Goal: Navigation & Orientation: Find specific page/section

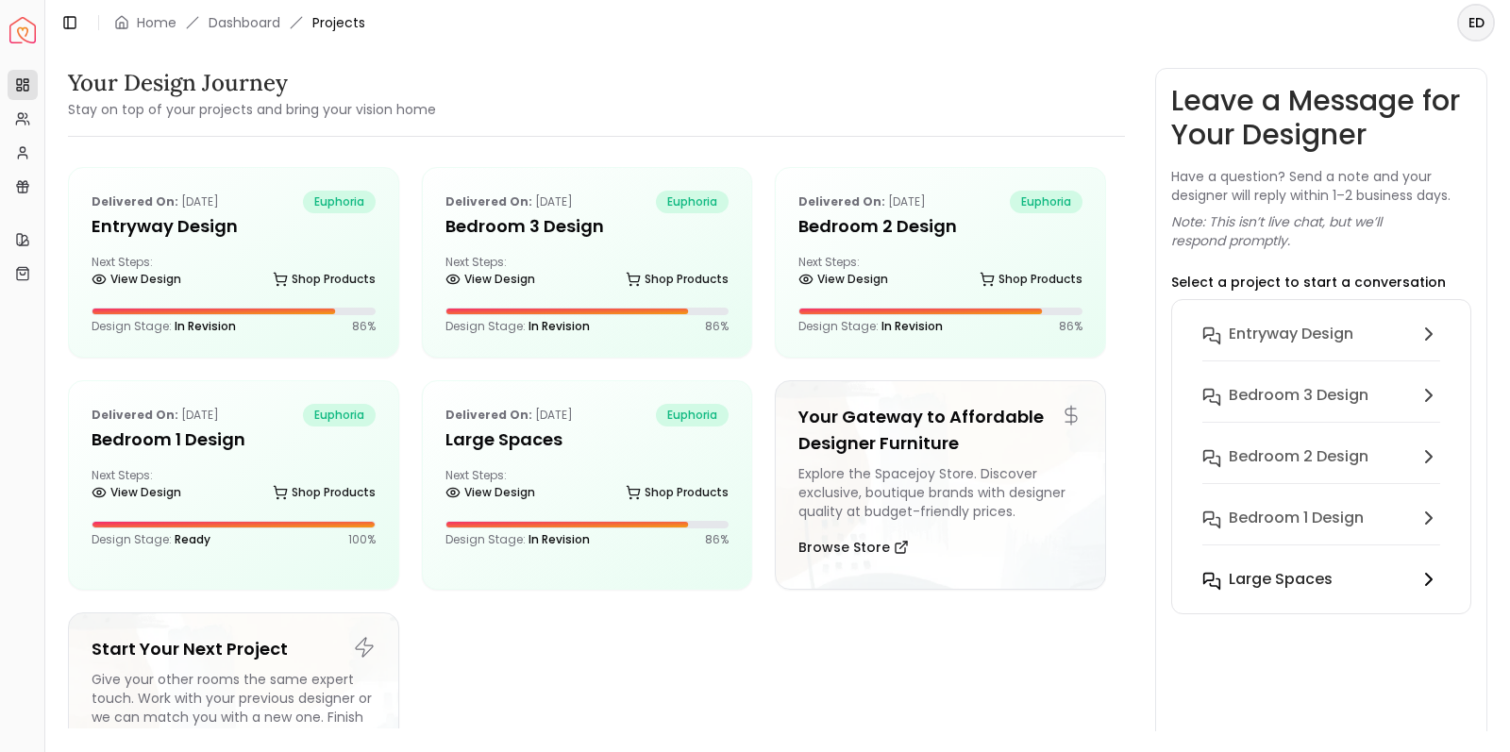
click at [1269, 583] on h6 "Large Spaces" at bounding box center [1281, 579] width 104 height 23
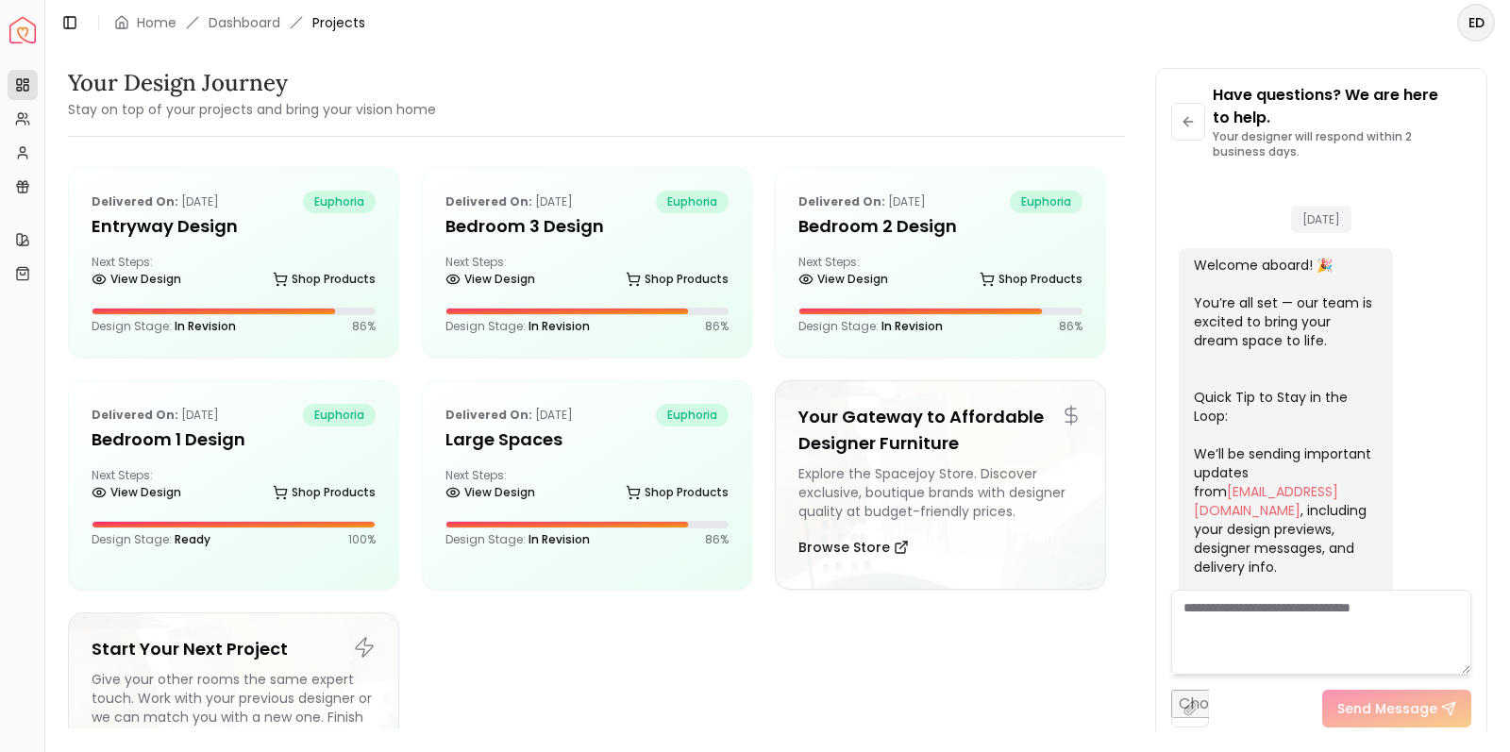
scroll to position [604, 0]
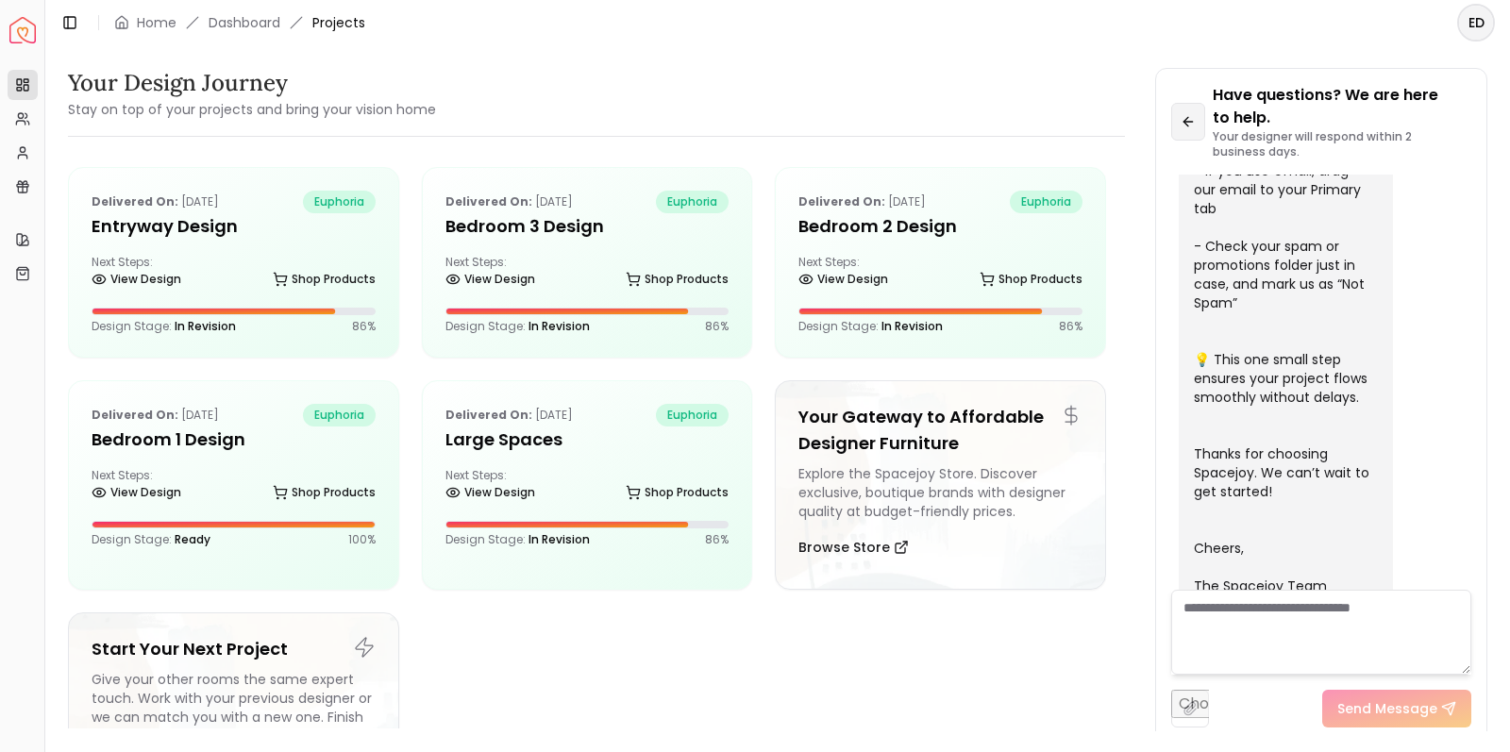
click at [1197, 125] on button at bounding box center [1188, 122] width 34 height 38
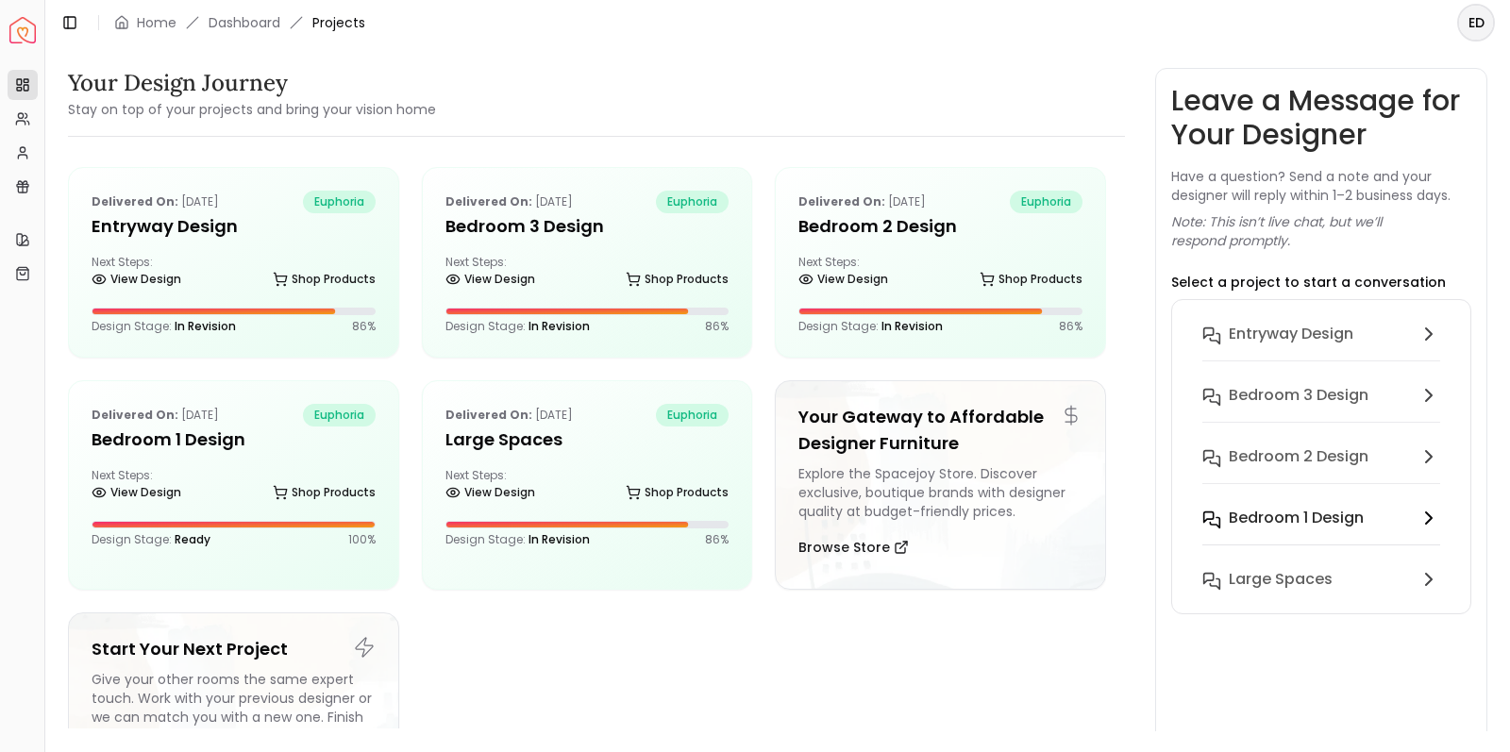
click at [1267, 511] on h6 "Bedroom 1 design" at bounding box center [1296, 518] width 135 height 23
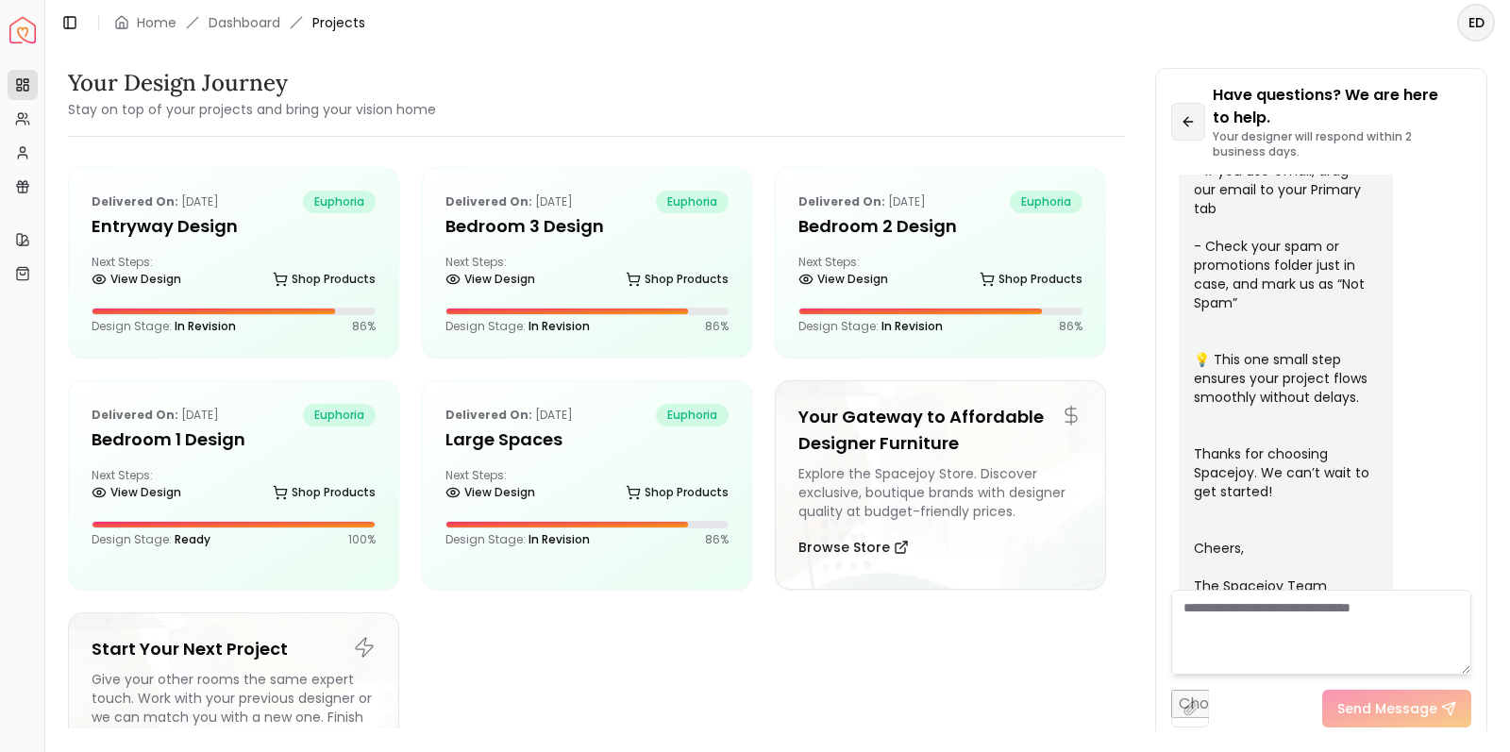
click at [1196, 114] on icon at bounding box center [1188, 121] width 15 height 15
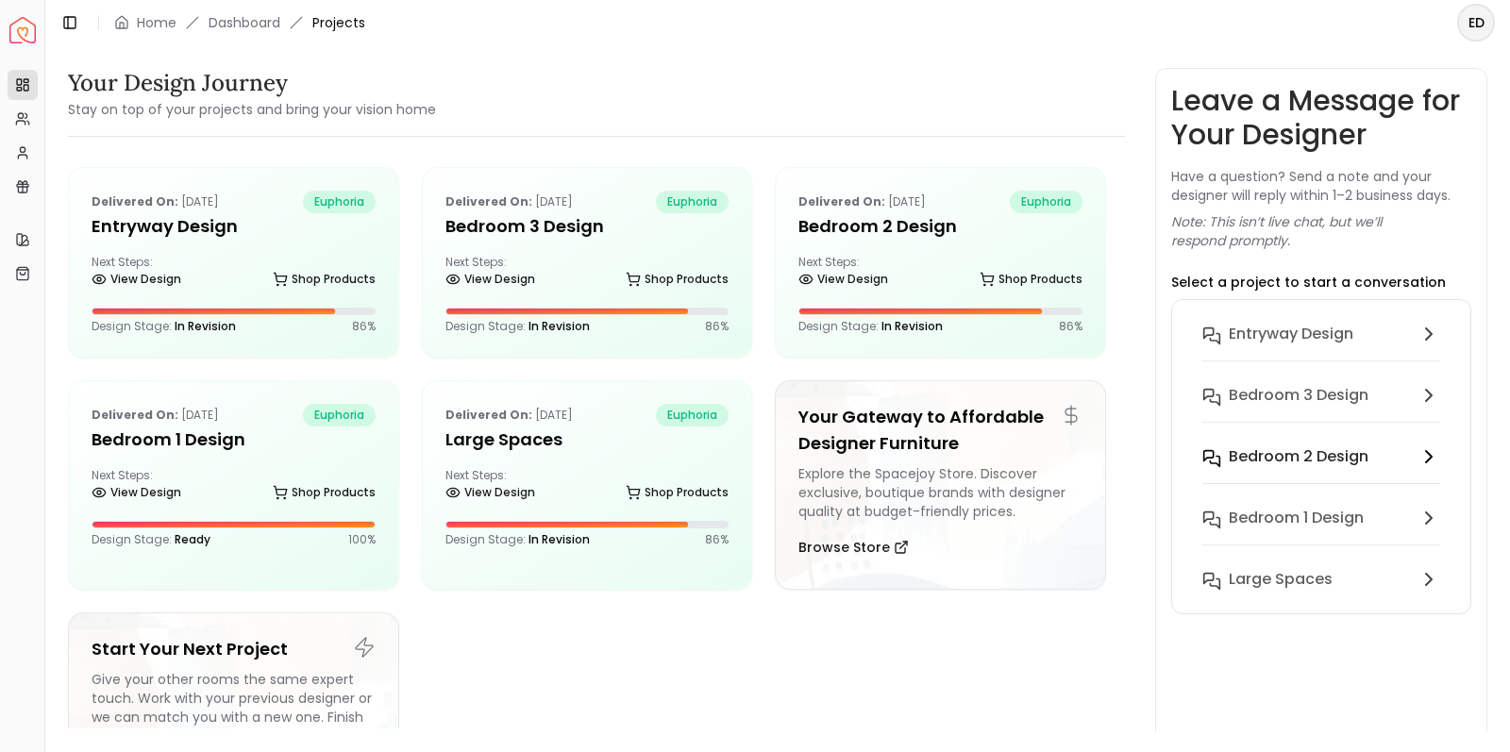
click at [1282, 454] on h6 "Bedroom 2 design" at bounding box center [1299, 457] width 140 height 23
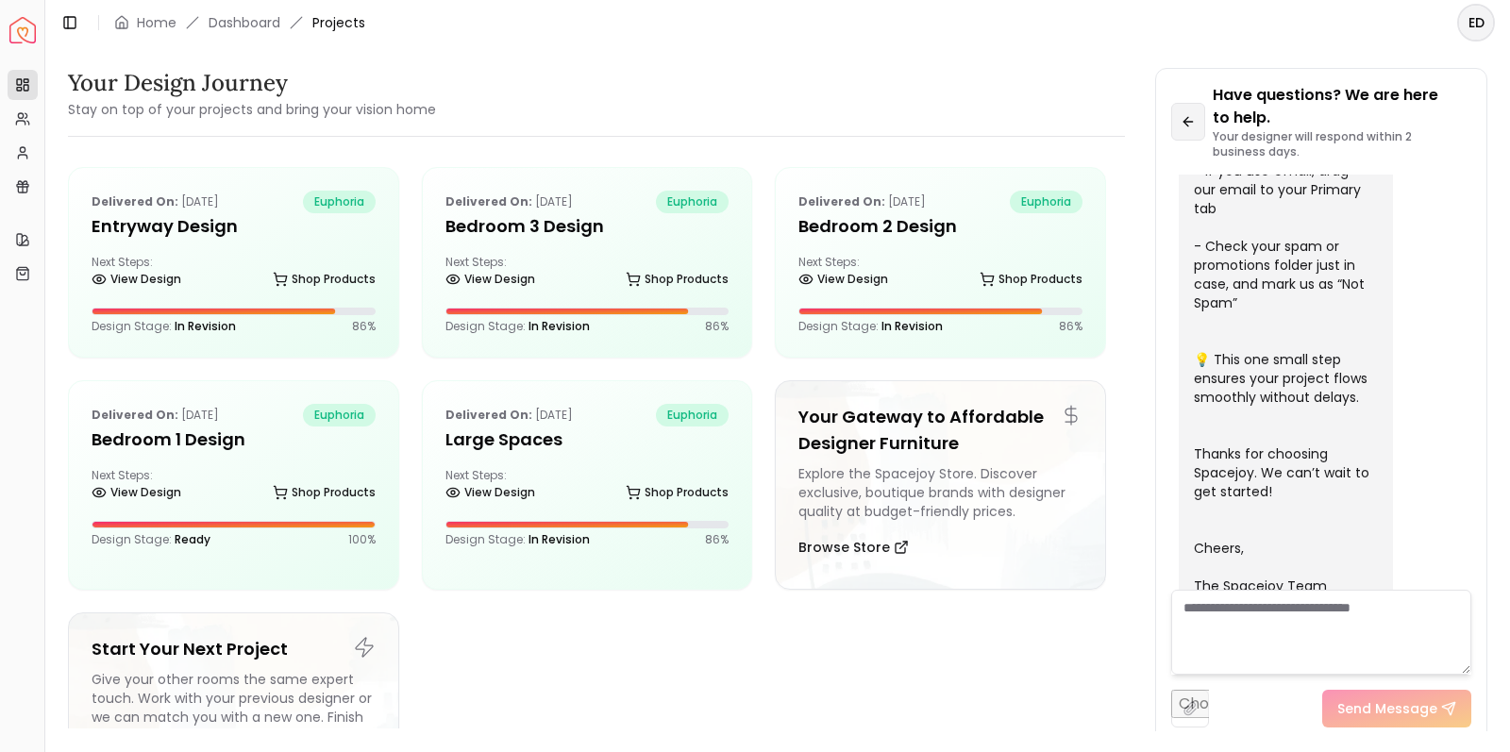
click at [1194, 131] on button at bounding box center [1188, 122] width 34 height 38
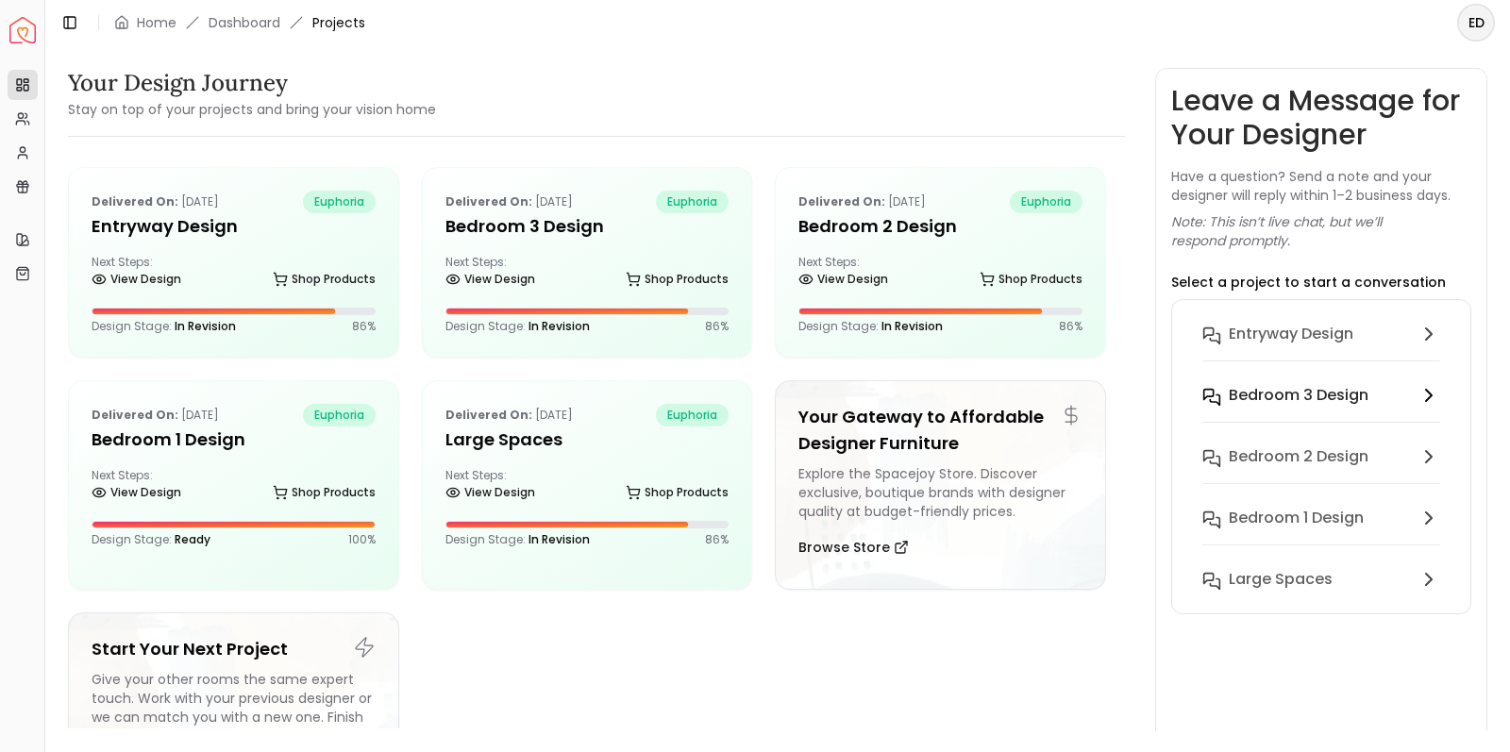
click at [1257, 396] on h6 "Bedroom 3 design" at bounding box center [1299, 395] width 140 height 23
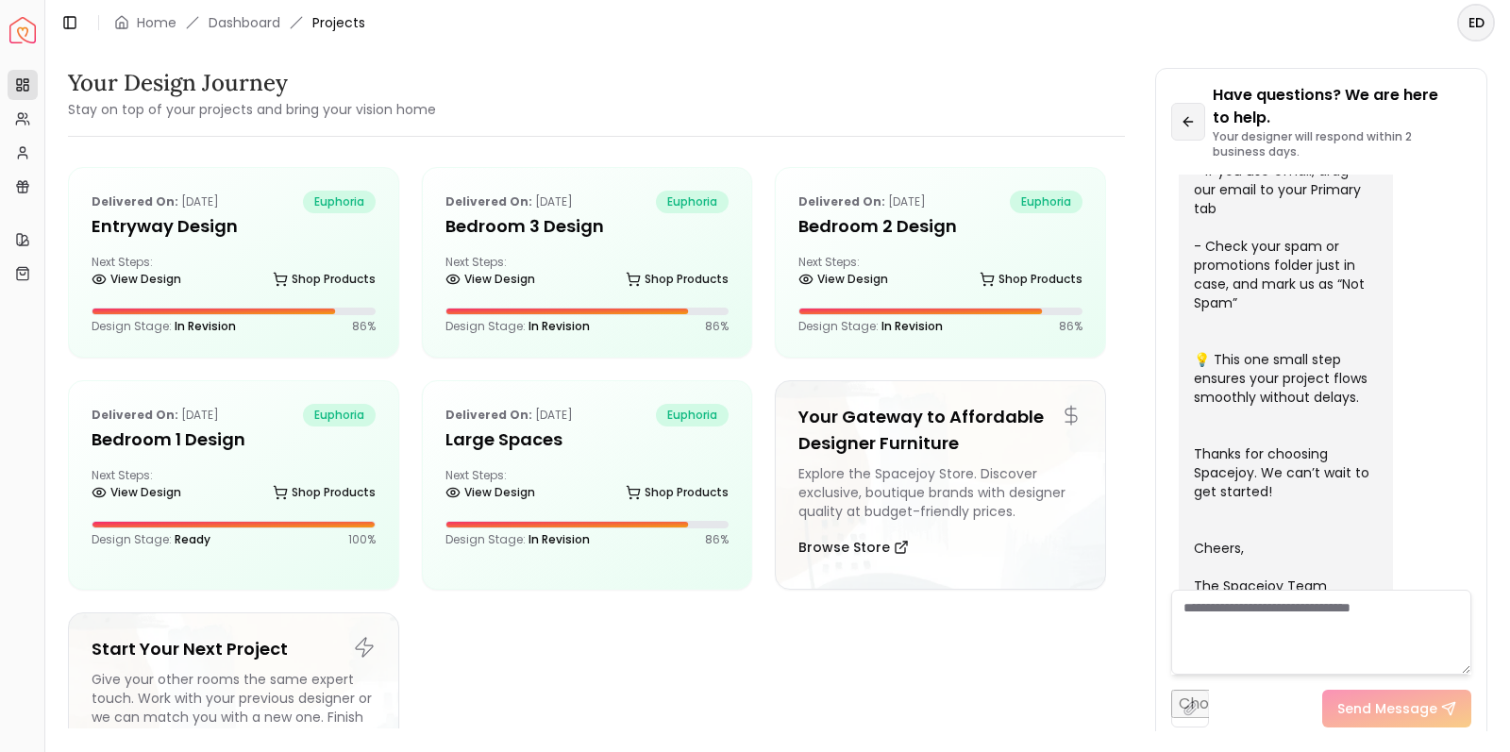
click at [1188, 126] on icon at bounding box center [1188, 121] width 15 height 15
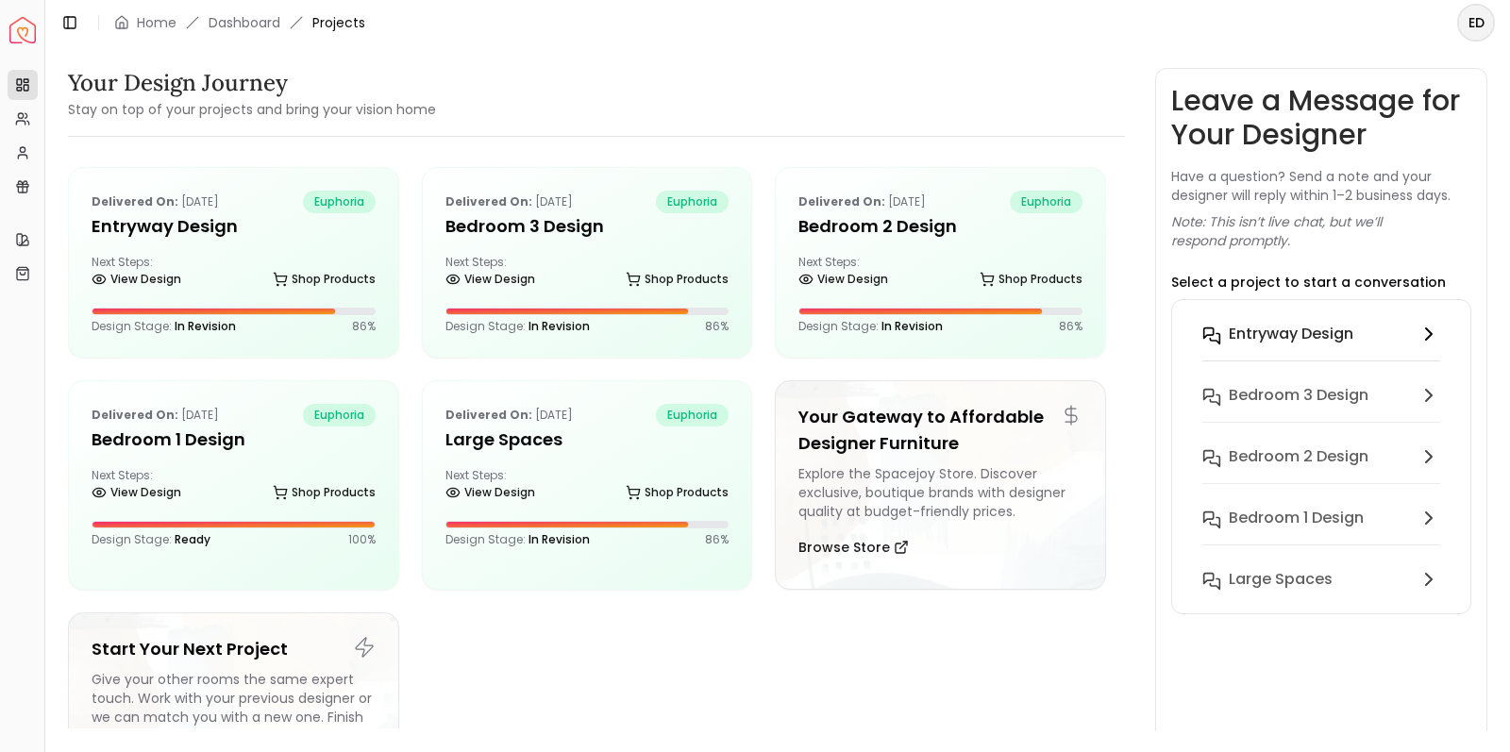
click at [1274, 333] on h6 "entryway design" at bounding box center [1291, 334] width 125 height 23
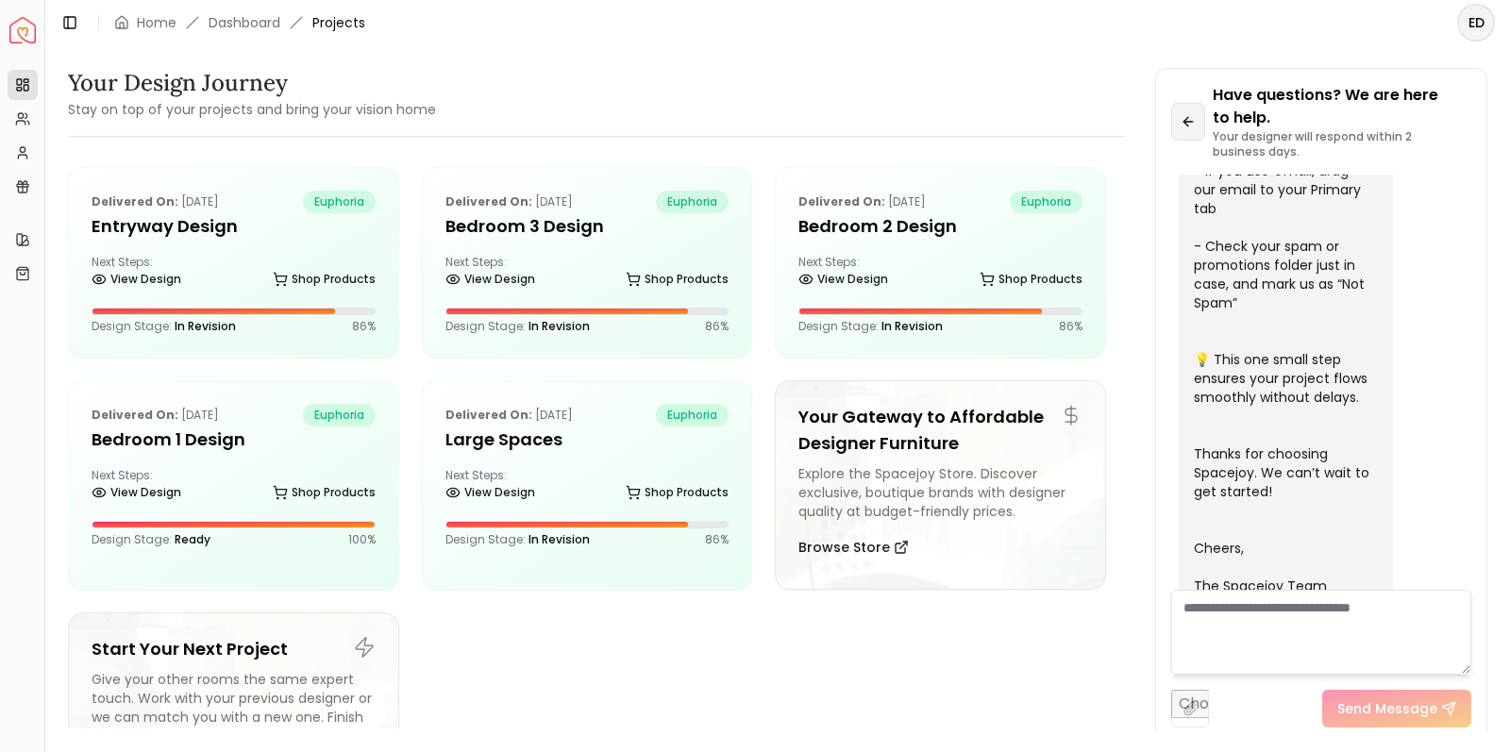
click at [1199, 126] on button at bounding box center [1188, 122] width 34 height 38
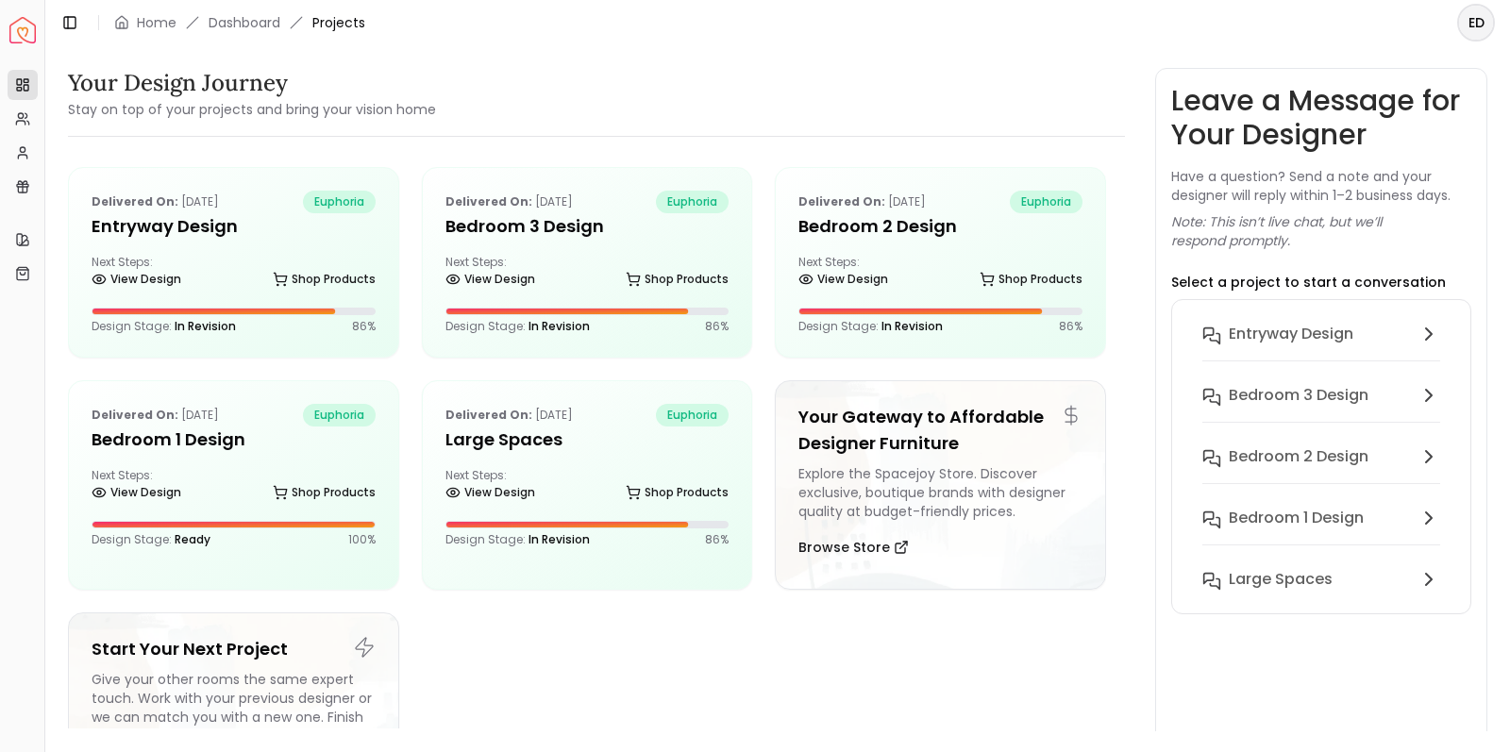
scroll to position [0, 0]
